Goal: Information Seeking & Learning: Understand process/instructions

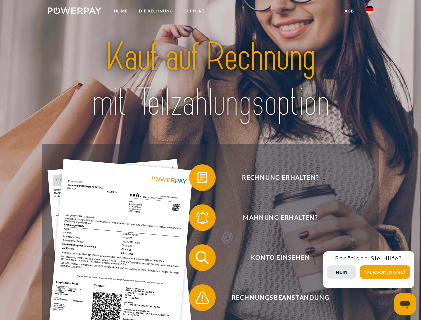
click at [74, 12] on img at bounding box center [75, 10] width 54 height 7
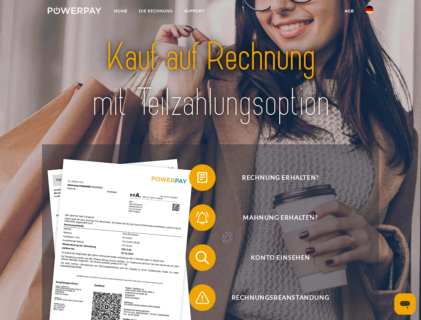
click at [370, 12] on img at bounding box center [370, 10] width 8 height 8
click at [349, 11] on link "agb" at bounding box center [349, 11] width 21 height 12
click at [197, 179] on span at bounding box center [192, 177] width 33 height 33
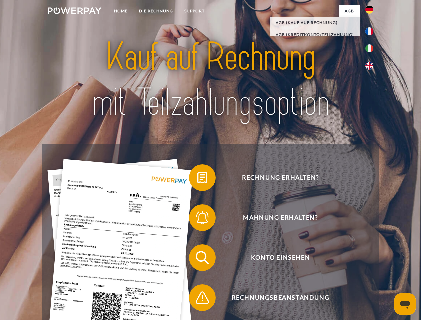
click at [197, 219] on span at bounding box center [192, 217] width 33 height 33
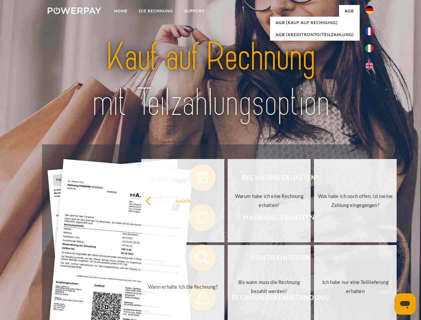
click at [228, 259] on link "Bis wann muss die Rechnung bezahlt werden?" at bounding box center [269, 286] width 83 height 83
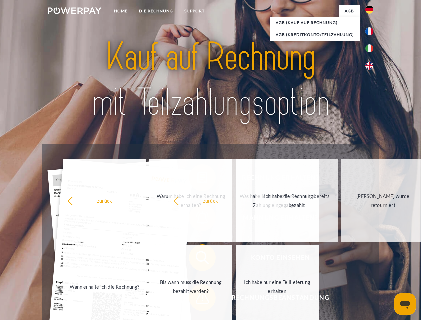
click at [197, 299] on span at bounding box center [192, 297] width 33 height 33
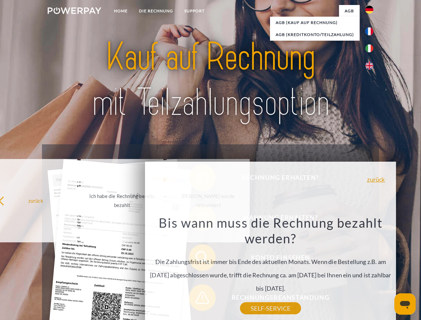
click at [371, 270] on div "Rechnung erhalten? Mahnung erhalten? Konto einsehen" at bounding box center [210, 277] width 337 height 267
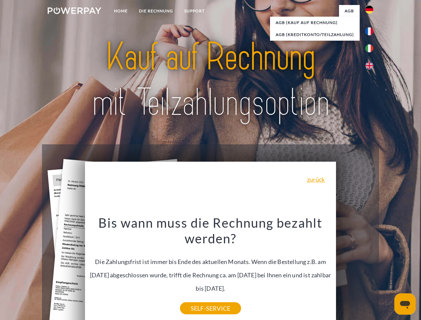
click at [355, 271] on span "Konto einsehen" at bounding box center [280, 258] width 163 height 27
click at [388, 272] on header "Home DIE RECHNUNG SUPPORT" at bounding box center [210, 230] width 421 height 461
